Goal: Transaction & Acquisition: Download file/media

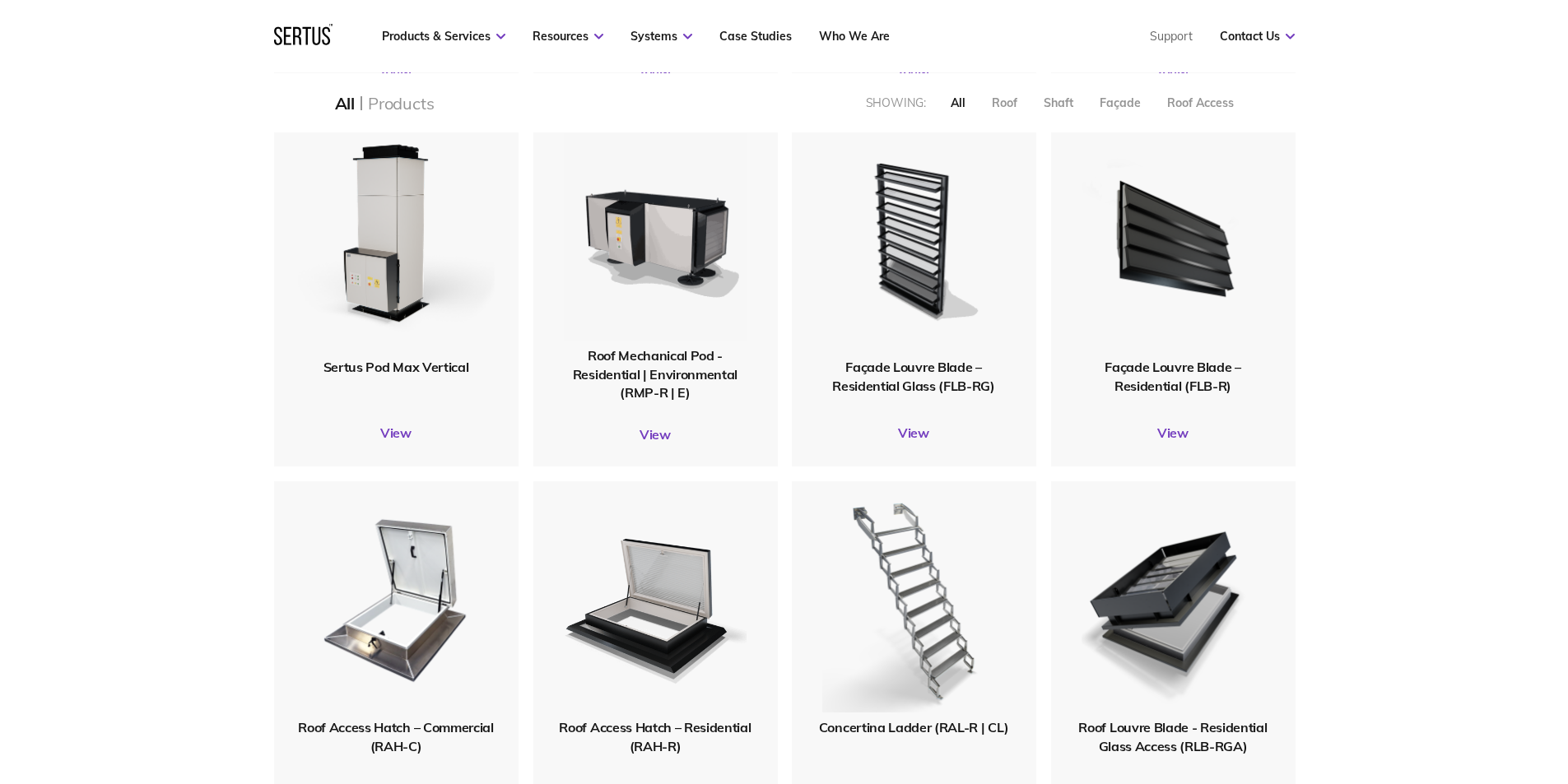
scroll to position [1564, 0]
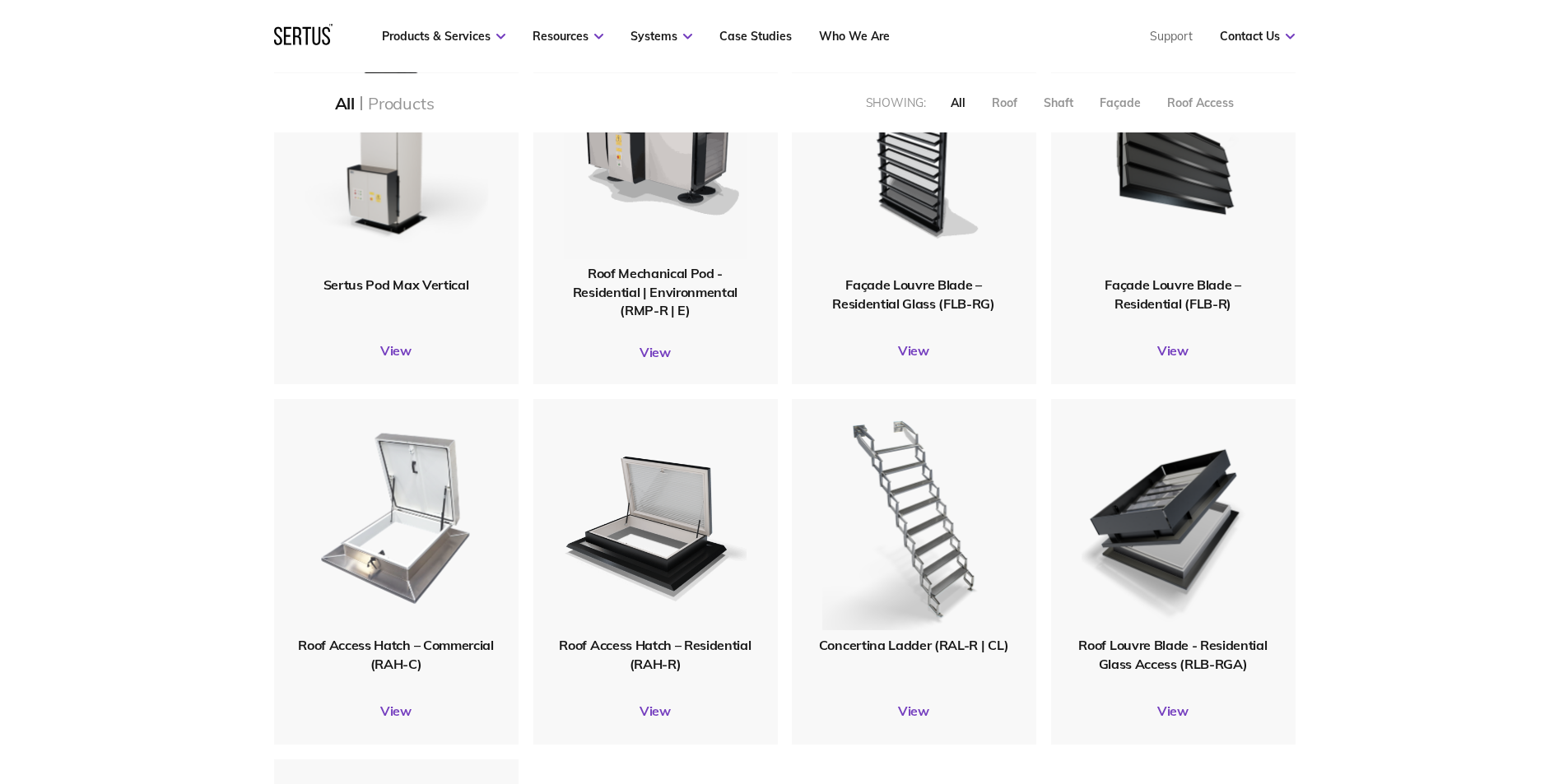
click at [390, 558] on img at bounding box center [395, 517] width 193 height 237
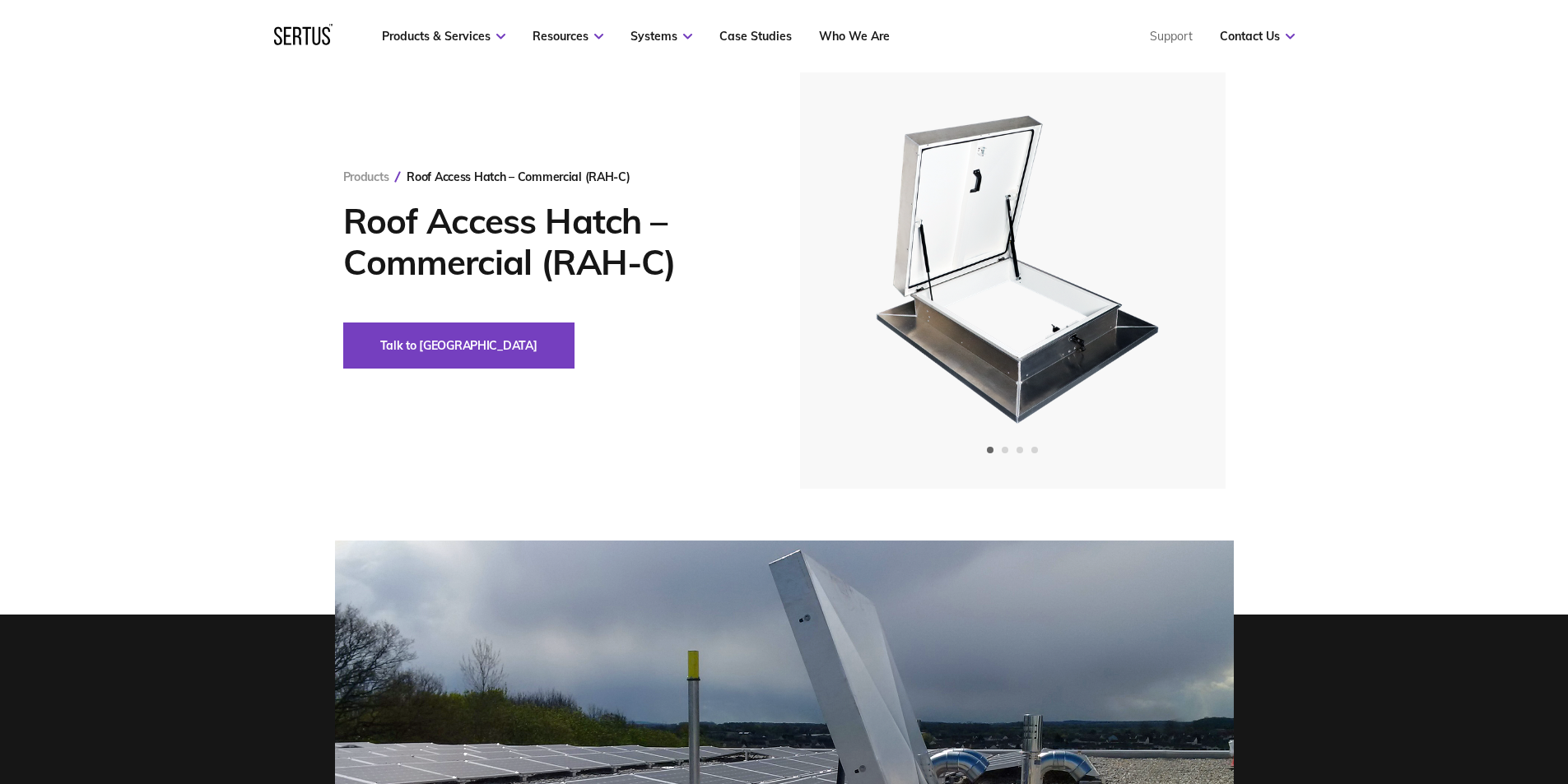
scroll to position [82, 0]
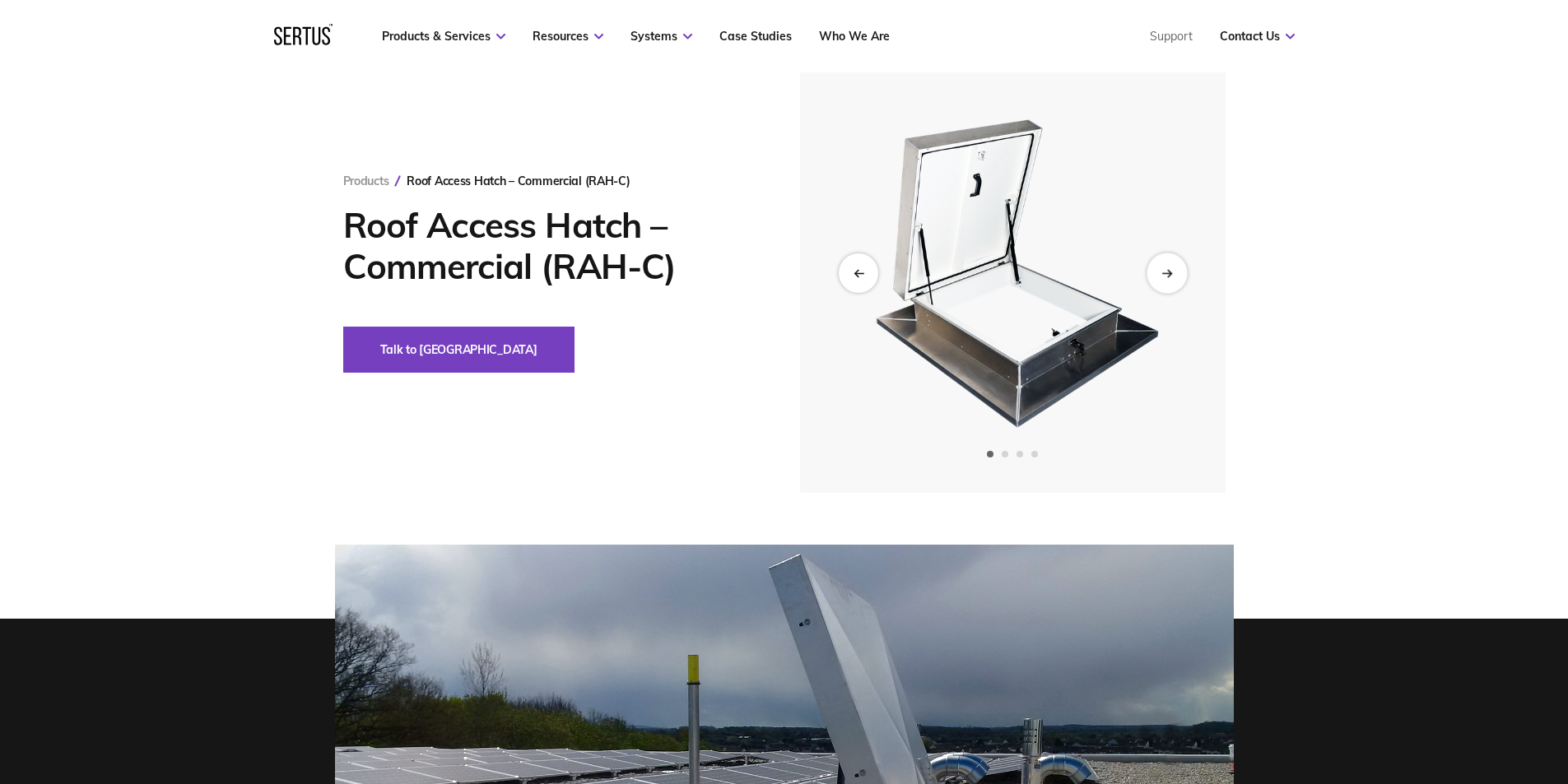
click at [1172, 272] on icon "Next slide" at bounding box center [1167, 273] width 10 height 9
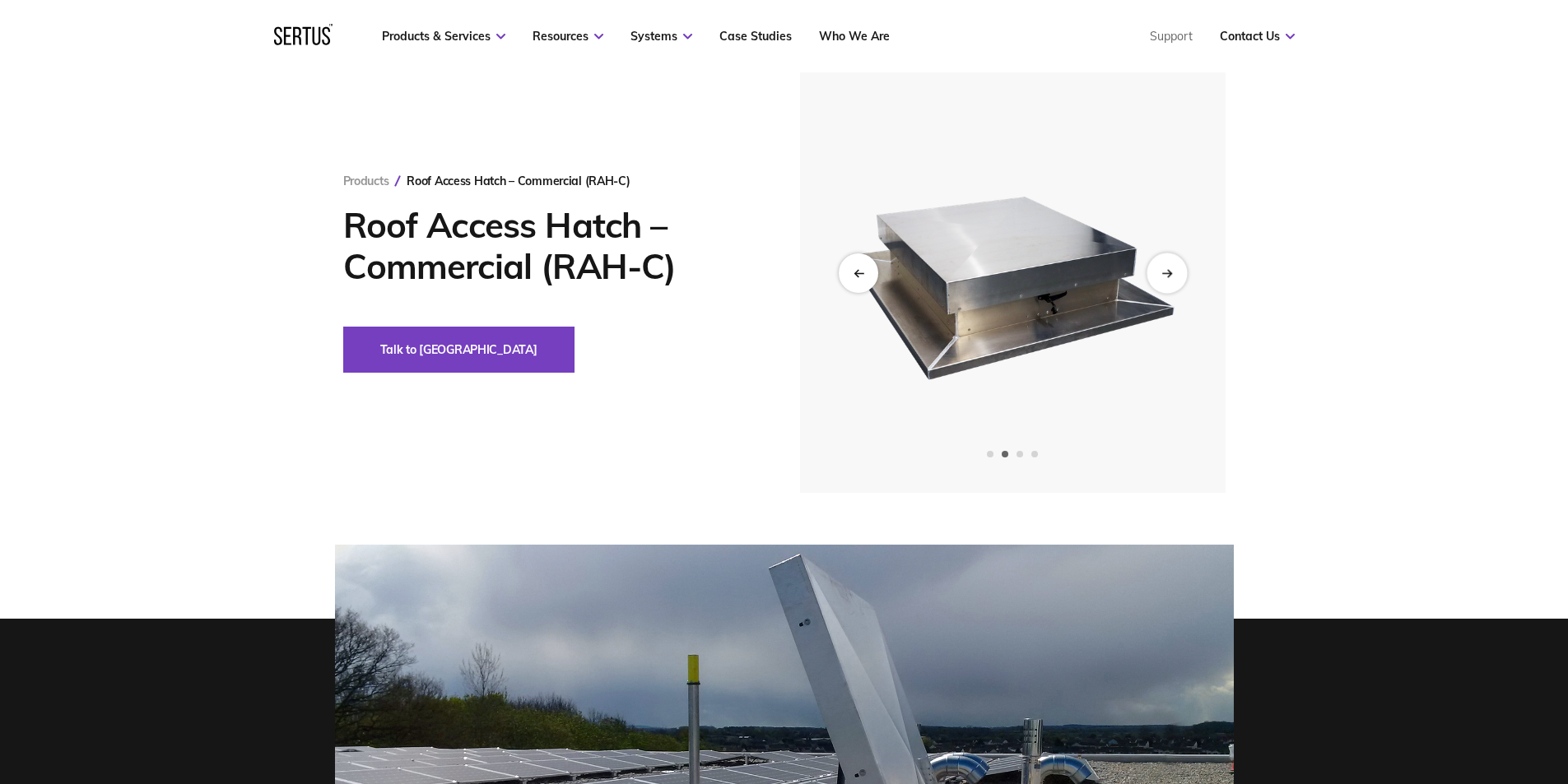
click at [1172, 272] on icon "Next slide" at bounding box center [1167, 273] width 10 height 9
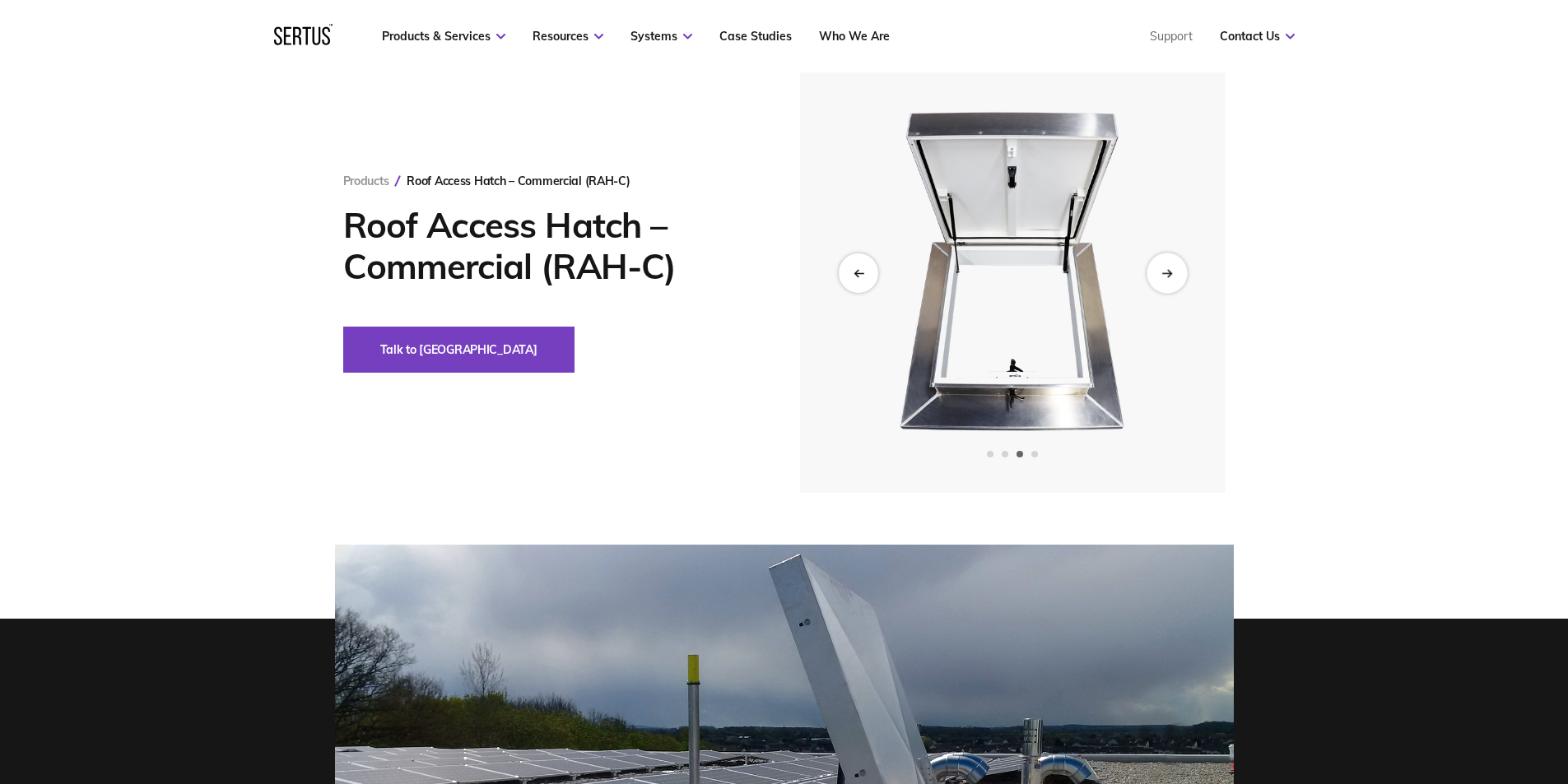
click at [1172, 272] on icon "Next slide" at bounding box center [1167, 273] width 10 height 9
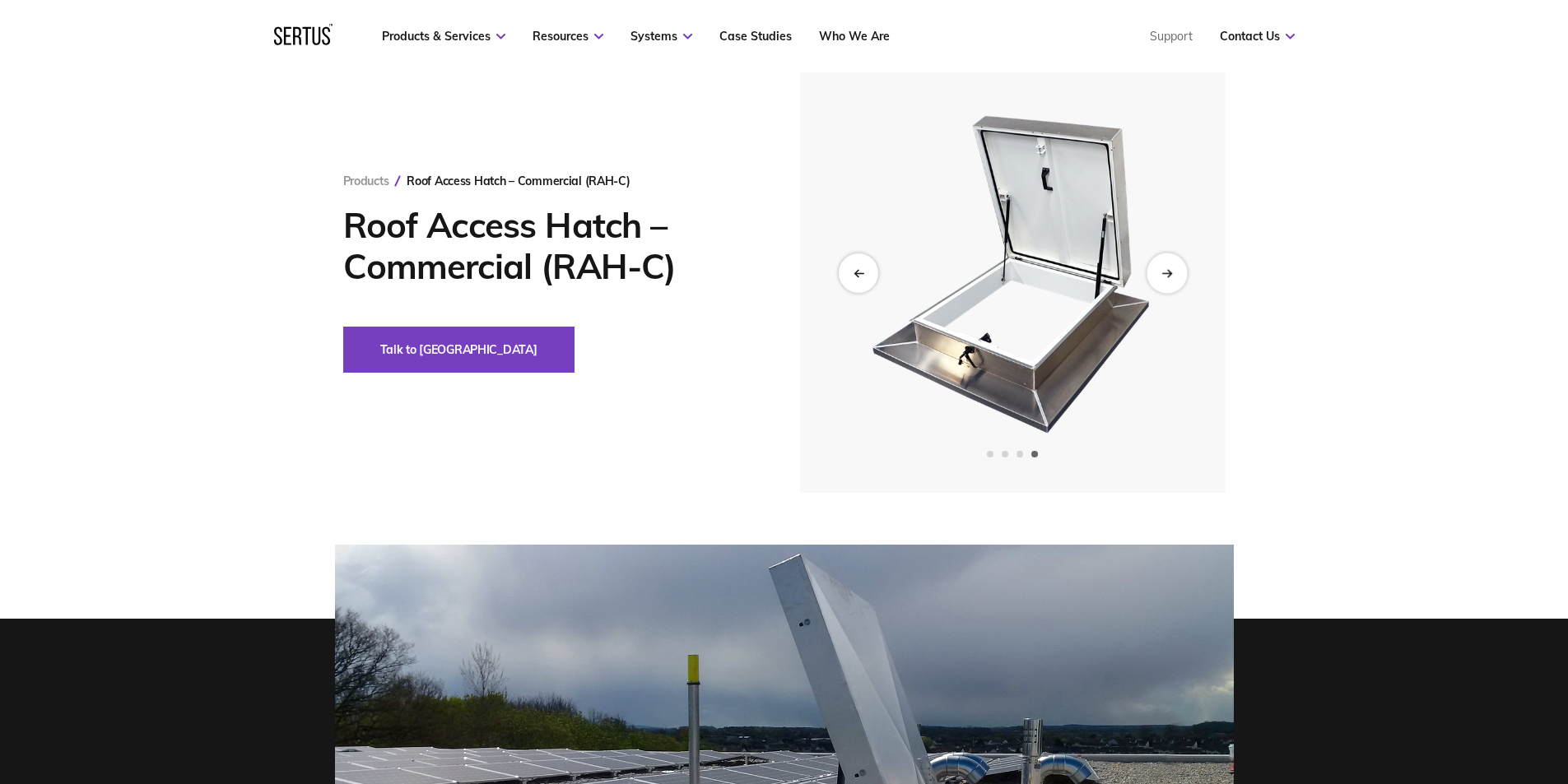
click at [1172, 272] on icon "Next slide" at bounding box center [1167, 273] width 10 height 9
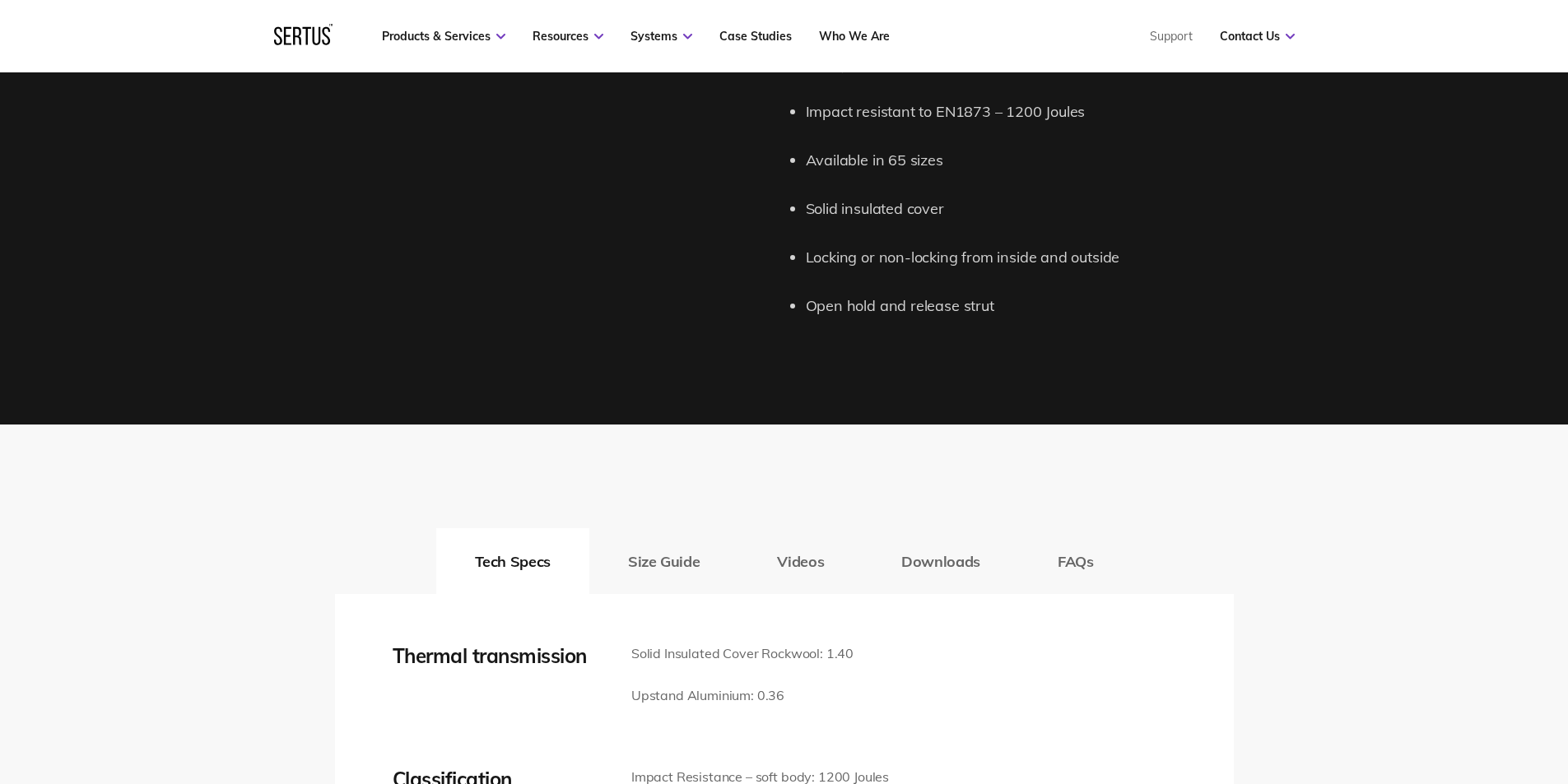
scroll to position [1893, 0]
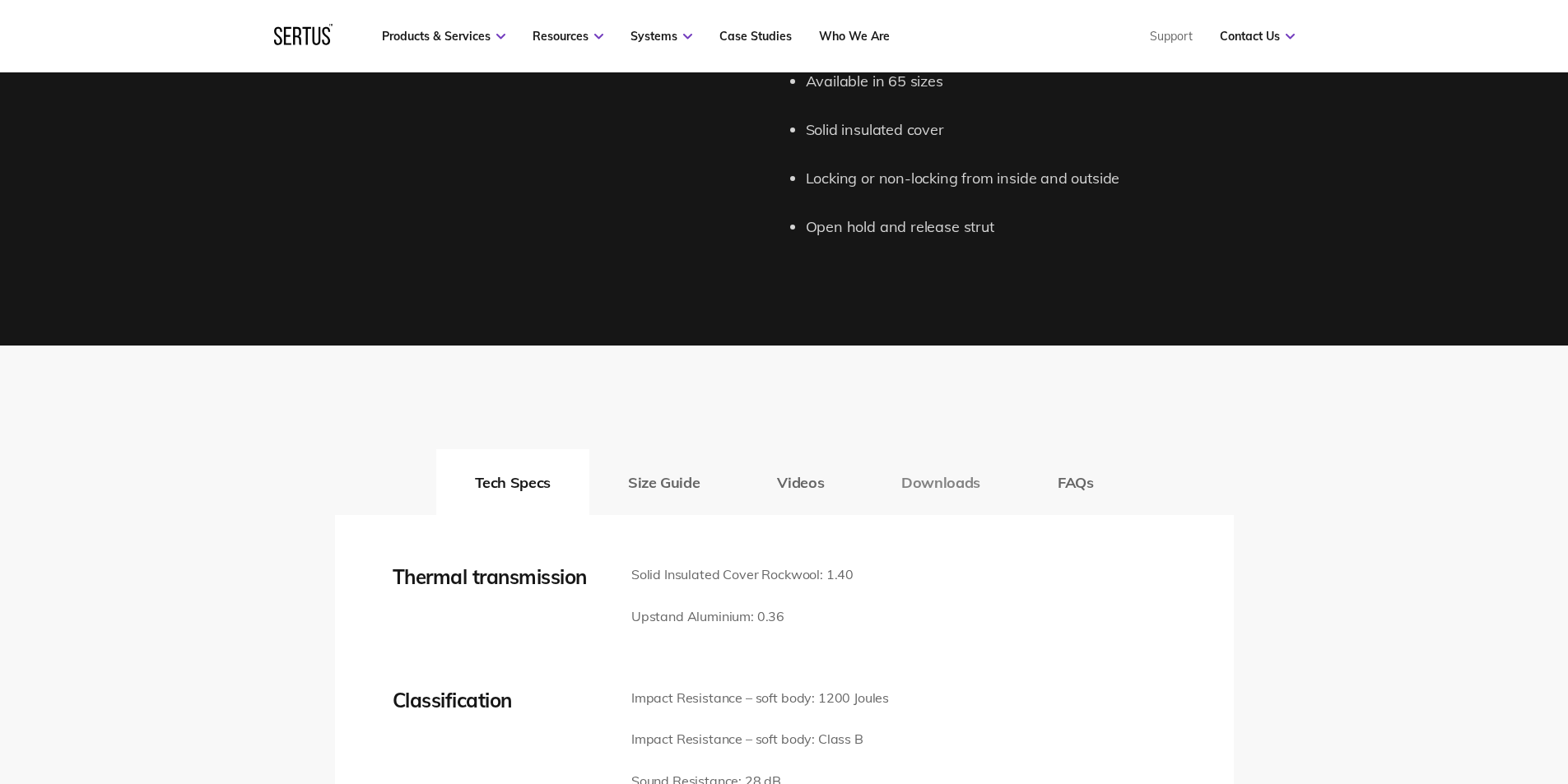
click at [938, 483] on button "Downloads" at bounding box center [940, 482] width 156 height 66
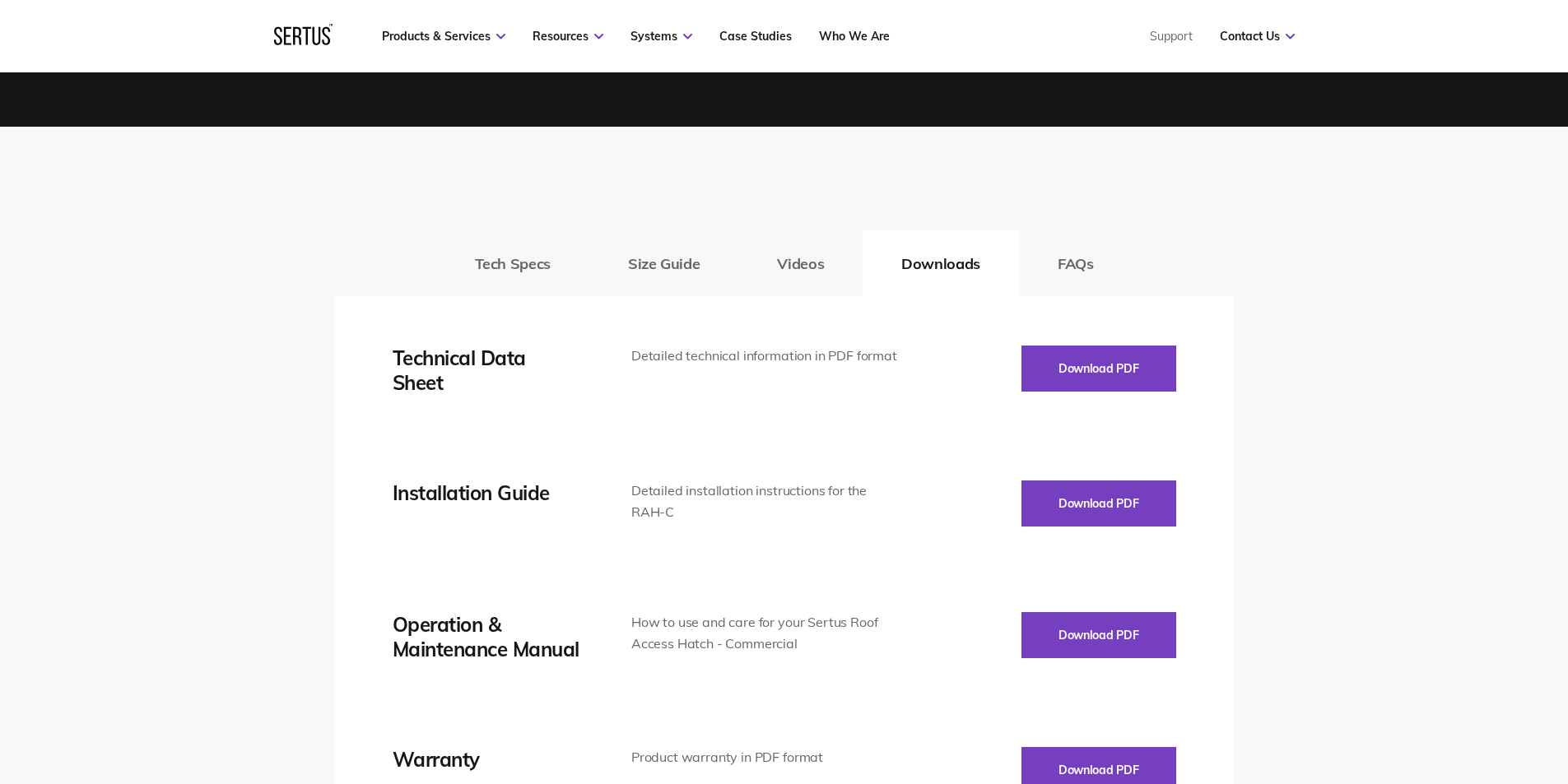
scroll to position [2140, 0]
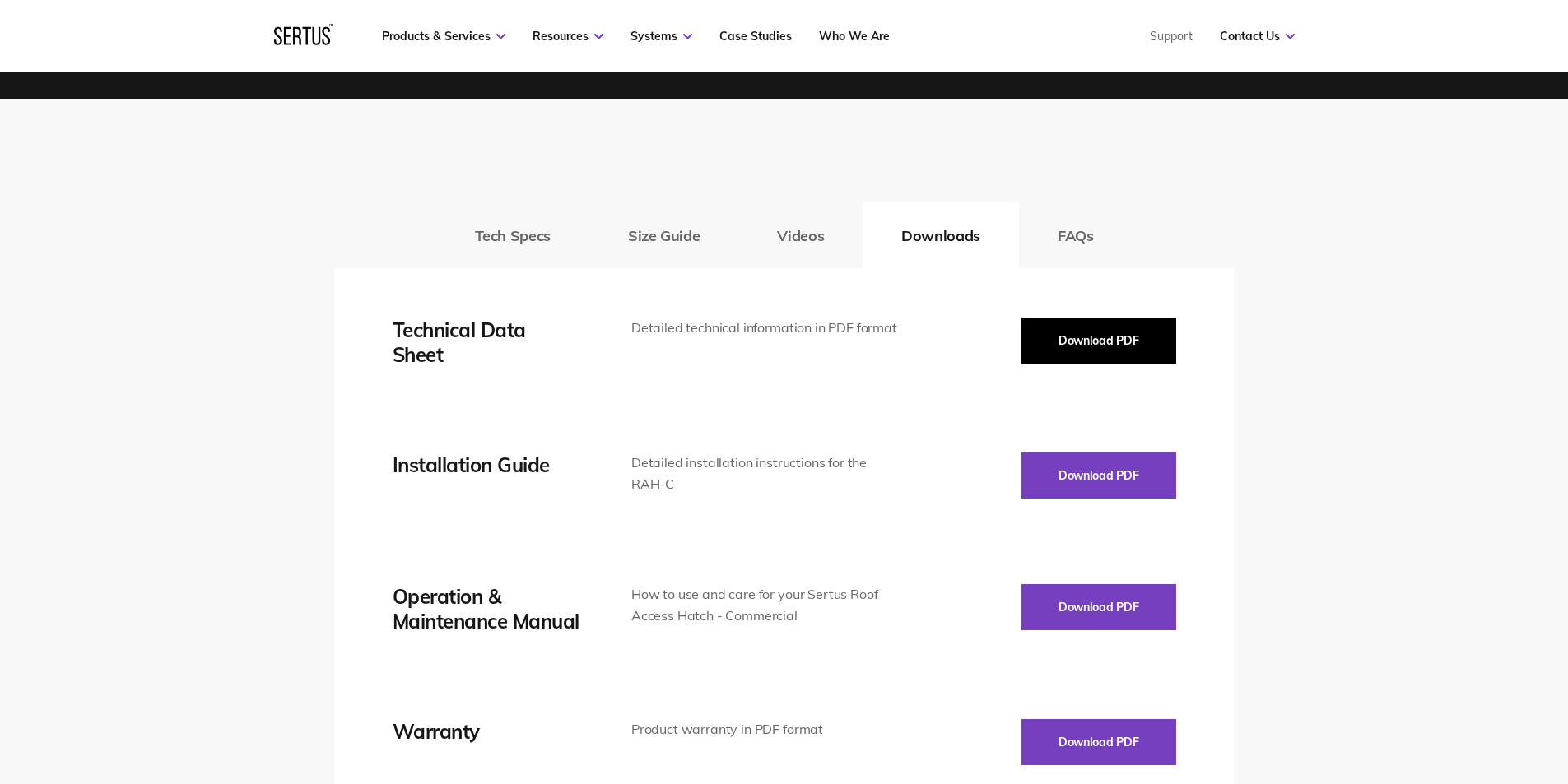
click at [1131, 340] on button "Download PDF" at bounding box center [1098, 340] width 155 height 46
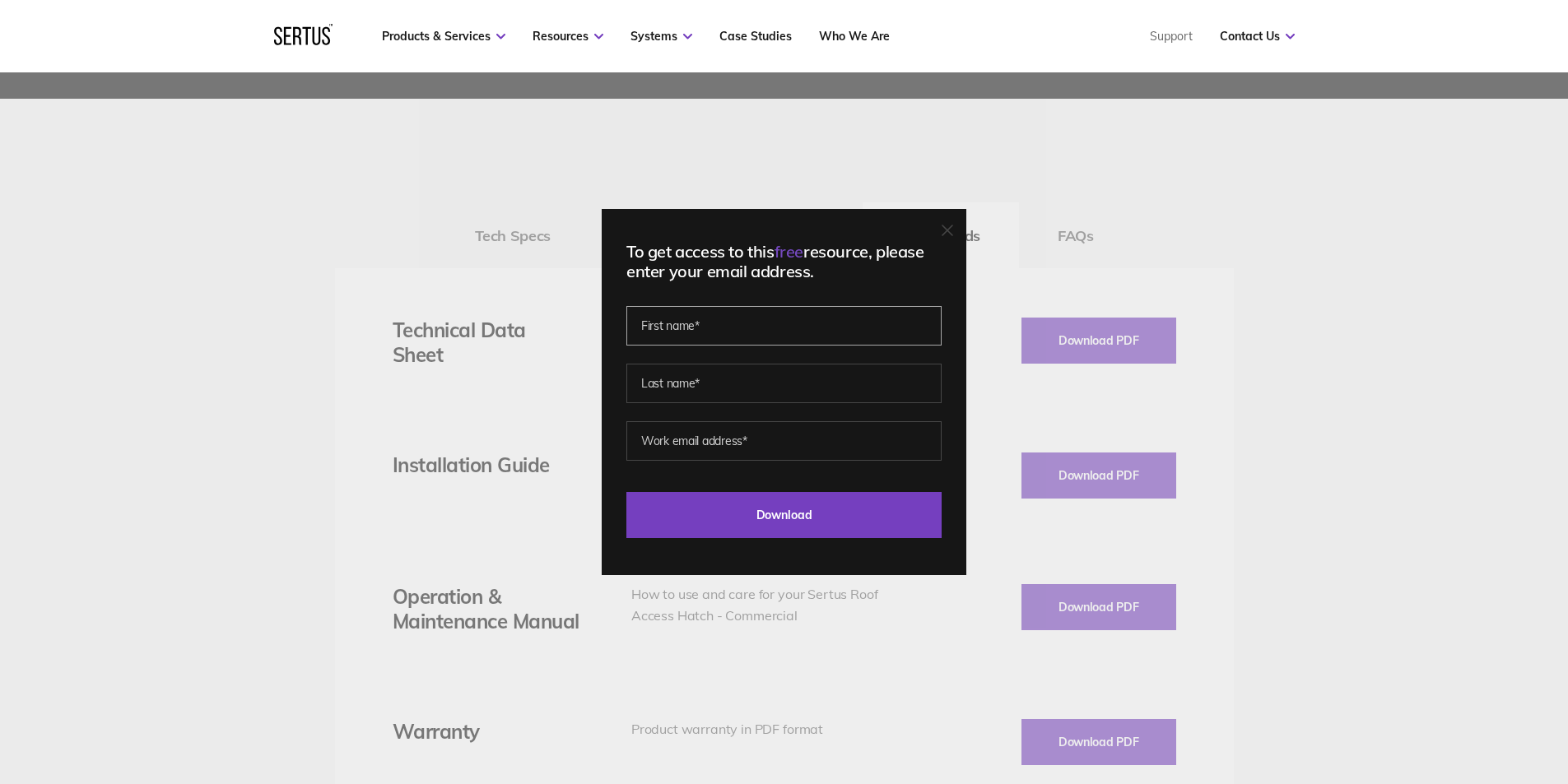
click at [724, 328] on input "text" at bounding box center [783, 326] width 315 height 40
type input "[PERSON_NAME]"
type input "Young"
click at [820, 446] on input "[PERSON_NAME][EMAIL_ADDRESS][DOMAIN_NAME]" at bounding box center [783, 441] width 315 height 40
type input "[PERSON_NAME][EMAIL_ADDRESS][DOMAIN_NAME]"
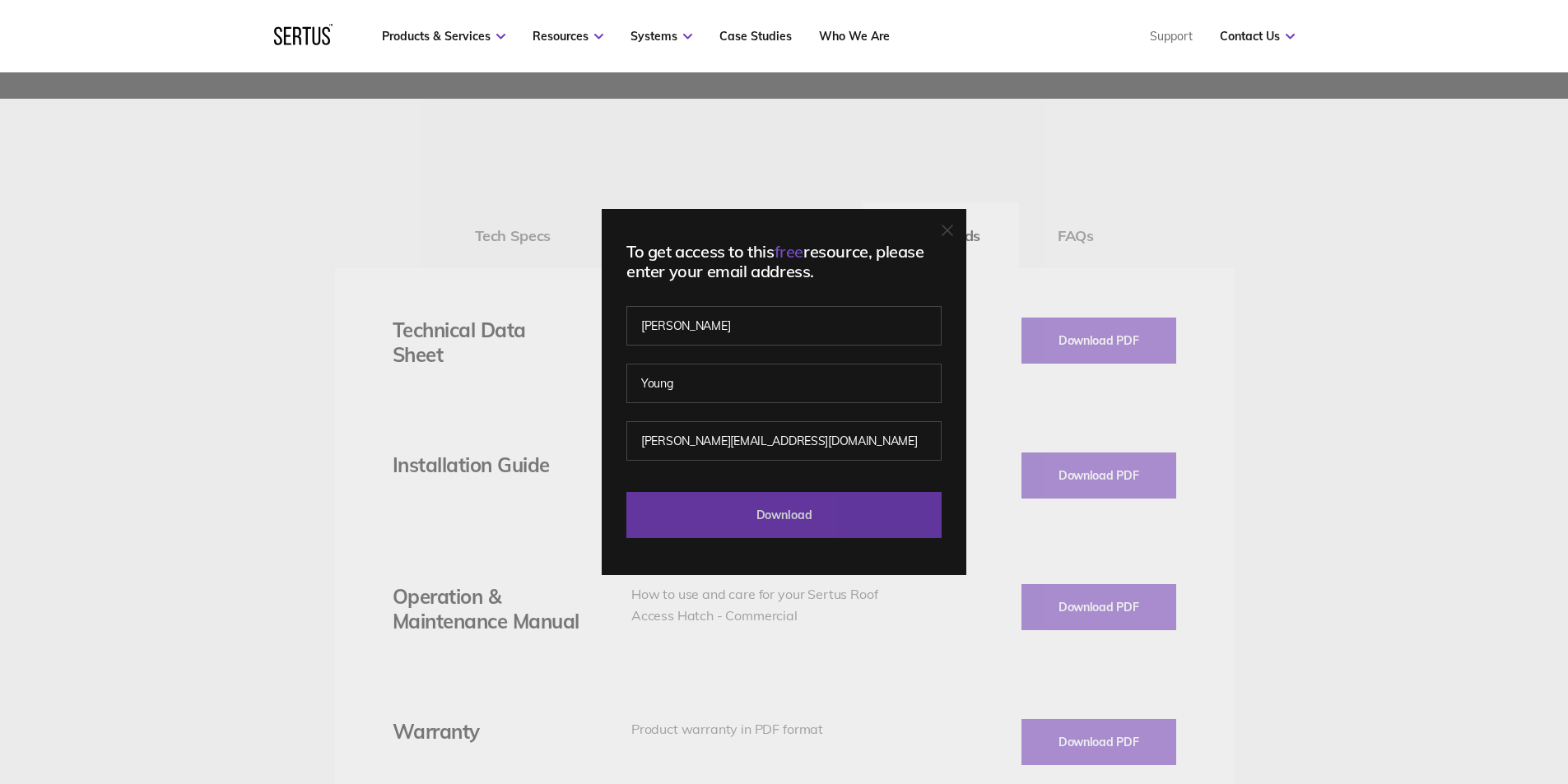
click at [825, 512] on input "Download" at bounding box center [783, 515] width 315 height 46
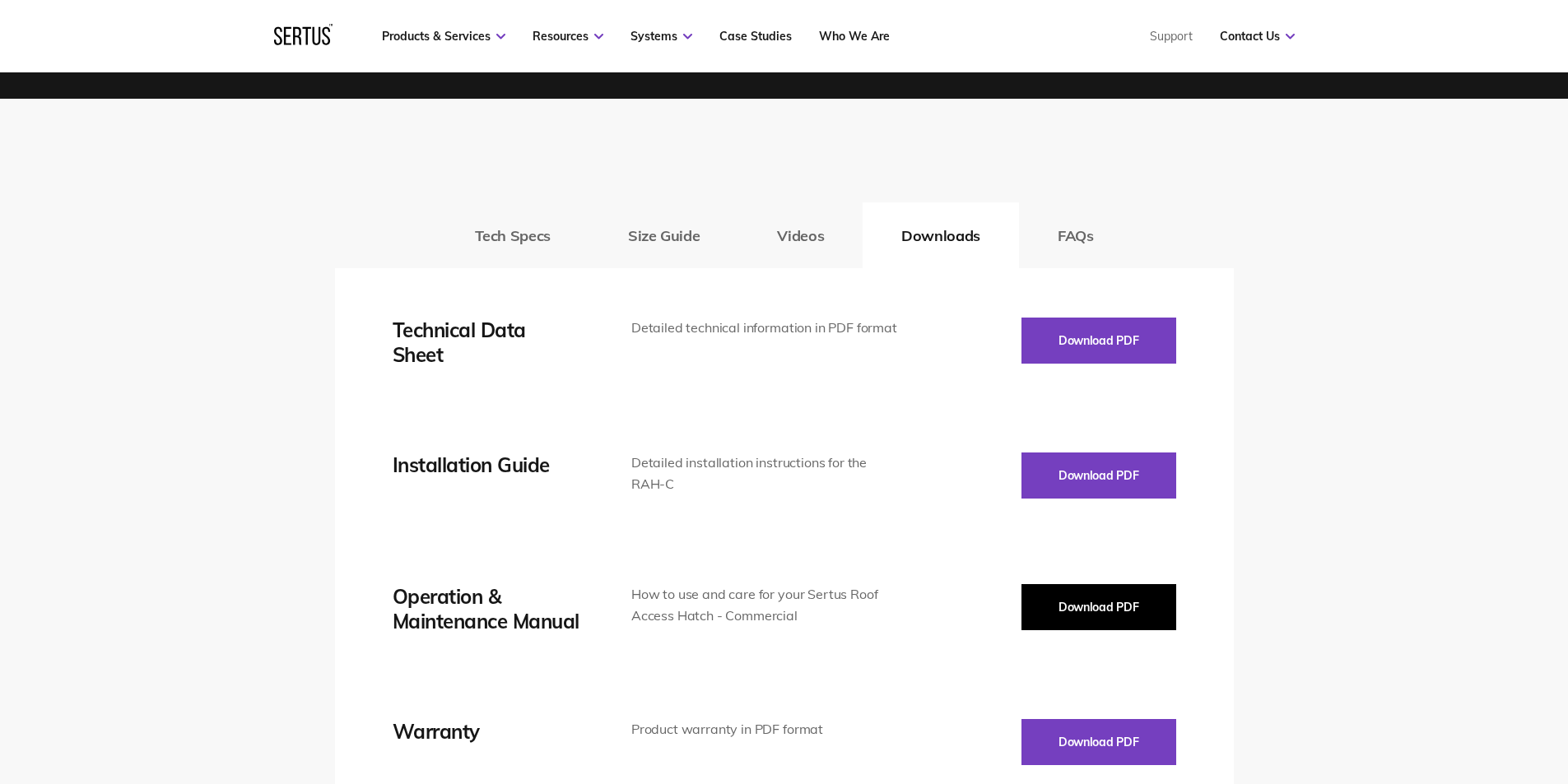
click at [1064, 614] on button "Download PDF" at bounding box center [1098, 607] width 155 height 46
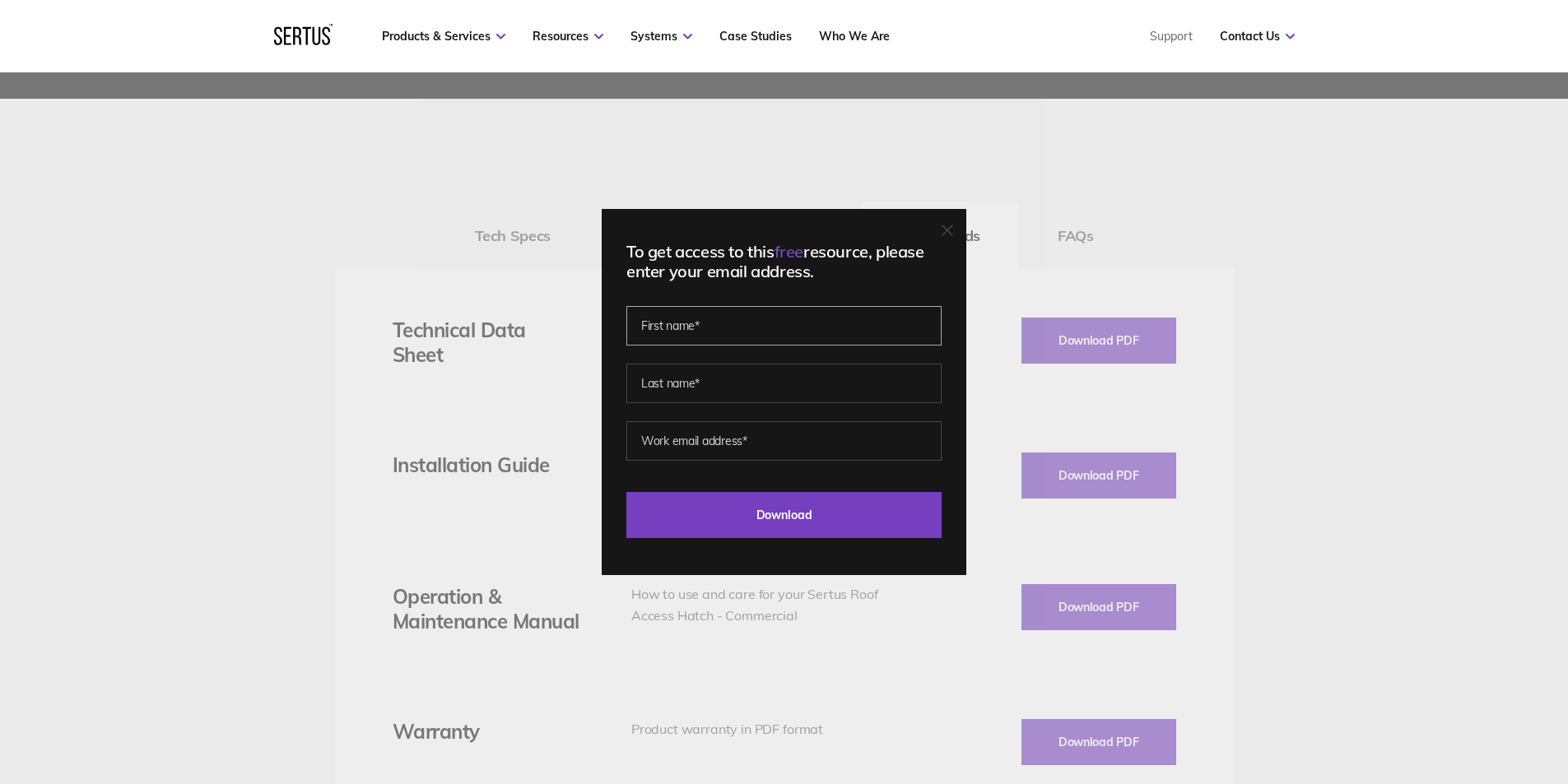
click at [751, 326] on input "text" at bounding box center [783, 326] width 315 height 40
type input "[PERSON_NAME]"
type input "Young"
click at [816, 445] on input "[PERSON_NAME][EMAIL_ADDRESS][DOMAIN_NAME]" at bounding box center [783, 441] width 315 height 40
type input "[PERSON_NAME][EMAIL_ADDRESS][DOMAIN_NAME]"
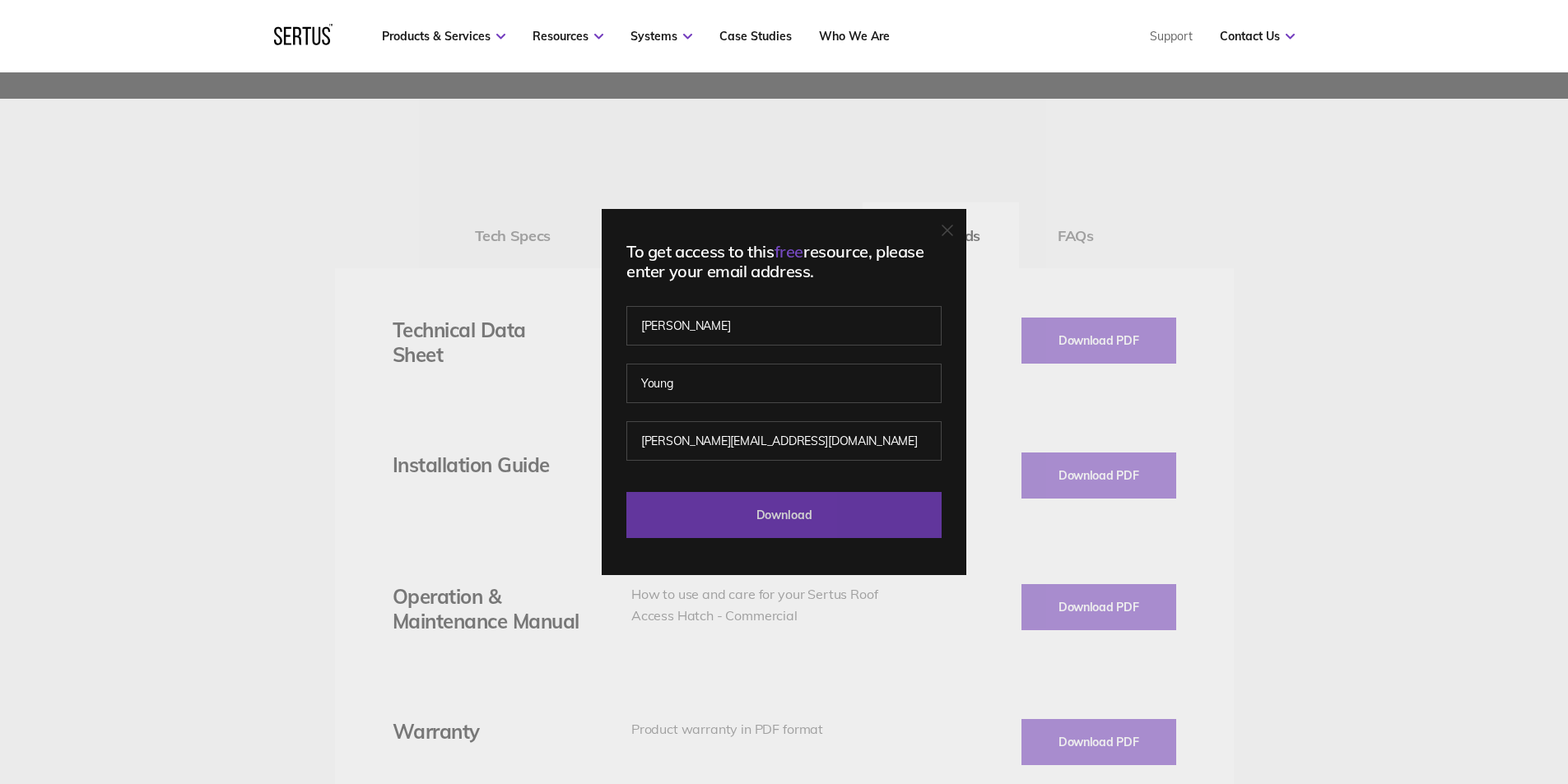
click at [832, 522] on input "Download" at bounding box center [783, 515] width 315 height 46
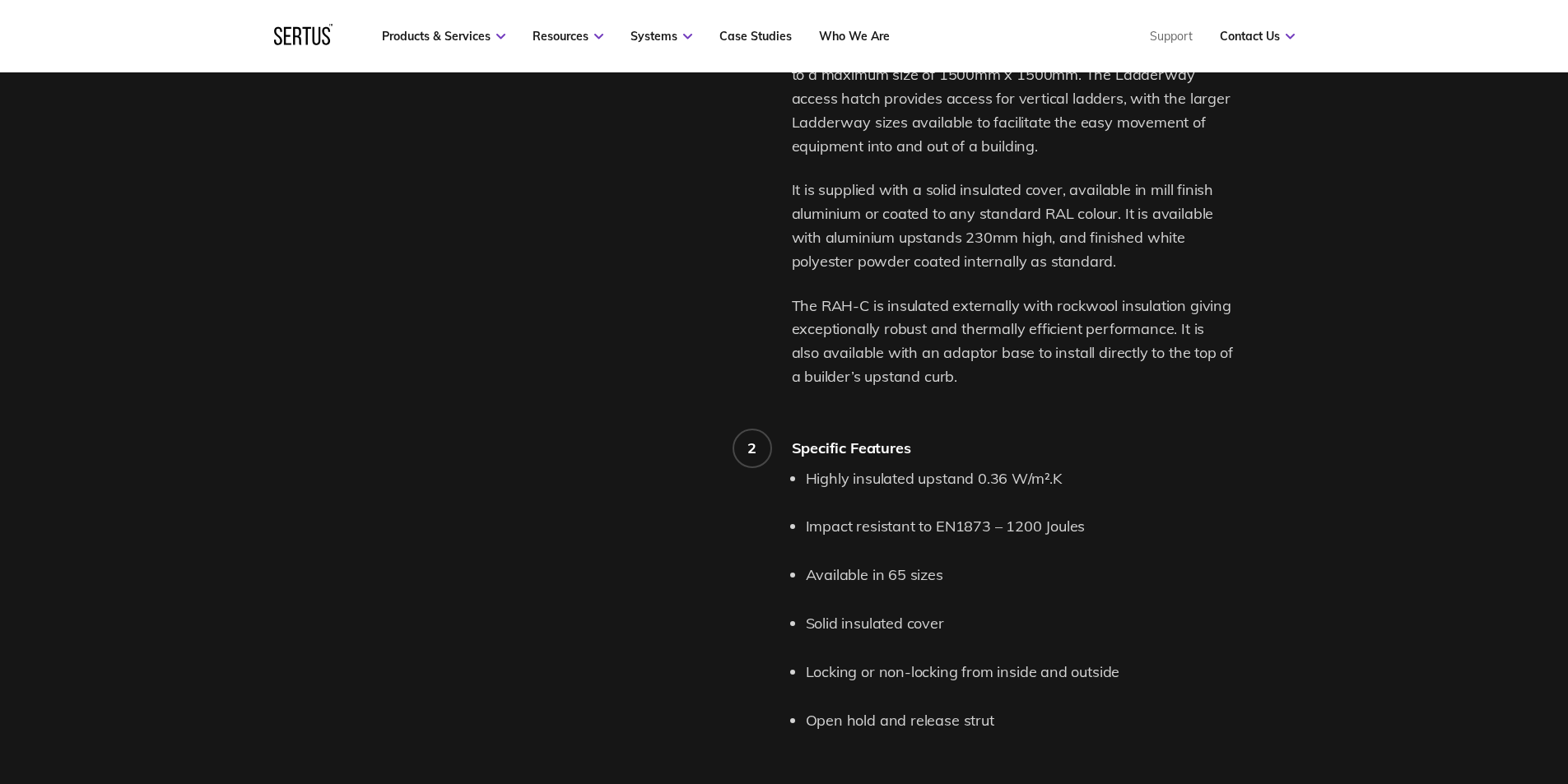
scroll to position [988, 0]
